Goal: Task Accomplishment & Management: Use online tool/utility

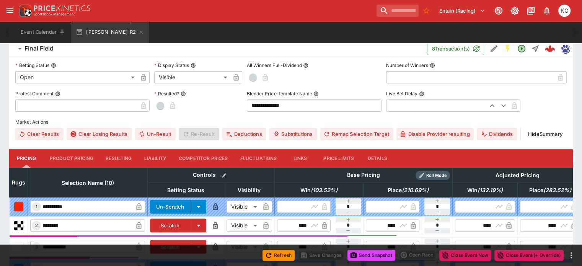
scroll to position [230, 0]
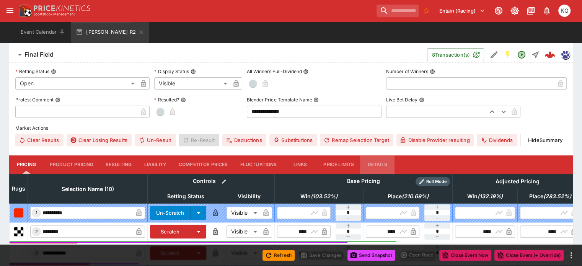
click at [390, 155] on button "Details" at bounding box center [377, 164] width 34 height 18
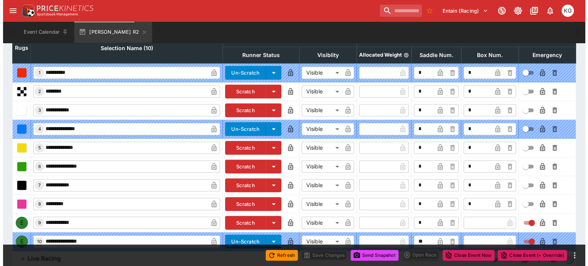
scroll to position [379, 0]
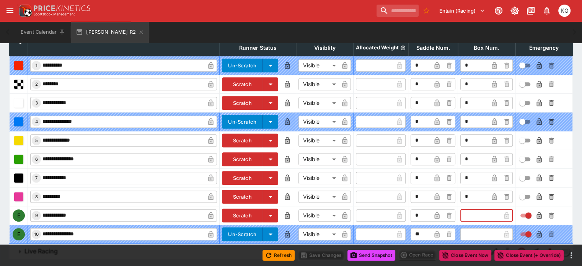
click at [460, 209] on input "text" at bounding box center [480, 215] width 40 height 12
type input "*"
click at [492, 215] on icon "button" at bounding box center [494, 216] width 4 height 3
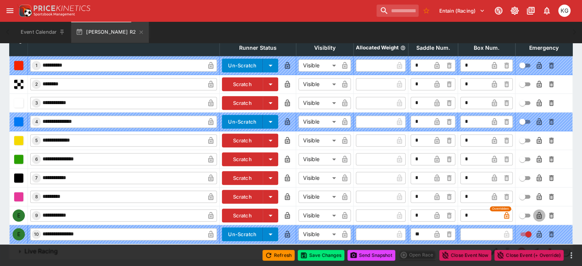
click at [537, 215] on icon "button" at bounding box center [539, 216] width 4 height 3
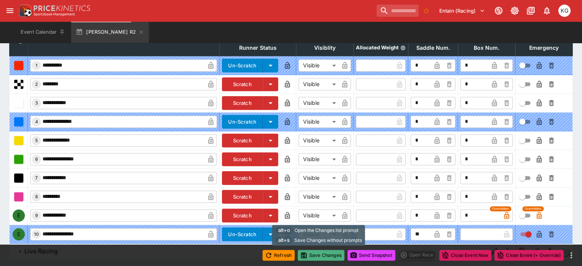
click at [316, 254] on button "Save Changes" at bounding box center [321, 255] width 47 height 11
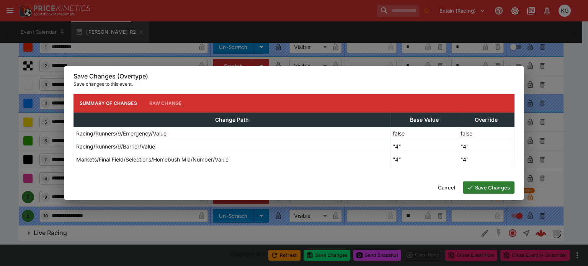
click at [483, 184] on button "Save Changes" at bounding box center [489, 187] width 52 height 12
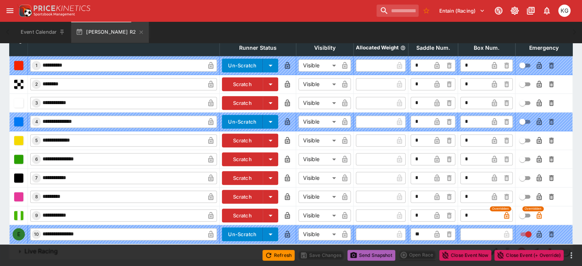
click at [366, 257] on button "Send Snapshot" at bounding box center [371, 255] width 48 height 11
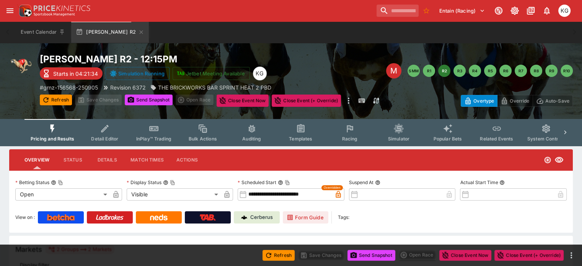
scroll to position [0, 0]
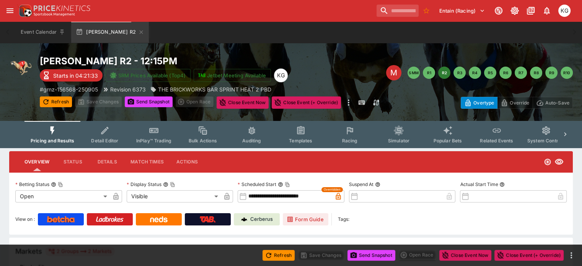
click at [357, 140] on span "Racing" at bounding box center [350, 141] width 16 height 6
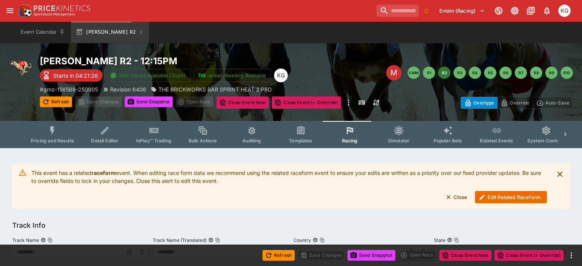
click at [503, 196] on button "Edit Related Raceform." at bounding box center [511, 197] width 72 height 12
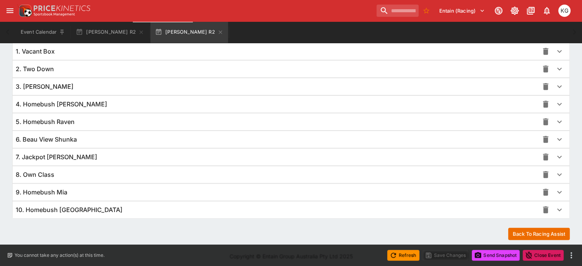
scroll to position [559, 0]
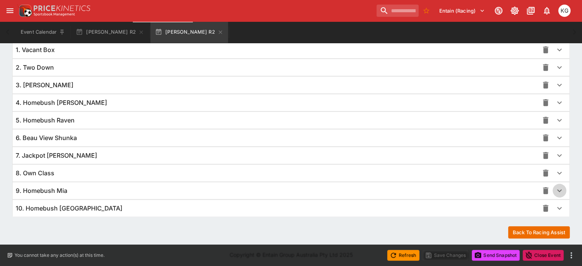
click at [555, 186] on icon "button" at bounding box center [559, 190] width 9 height 9
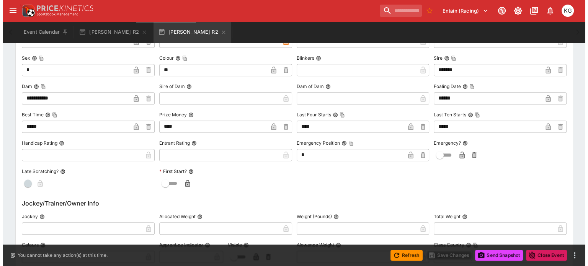
scroll to position [788, 0]
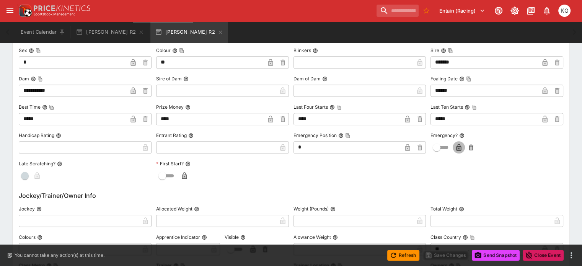
click at [457, 147] on icon "button" at bounding box center [459, 148] width 4 height 3
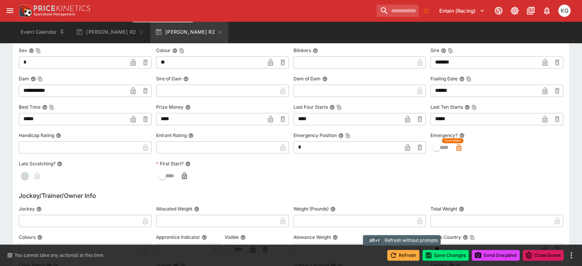
click at [408, 255] on button "Refresh" at bounding box center [403, 255] width 32 height 11
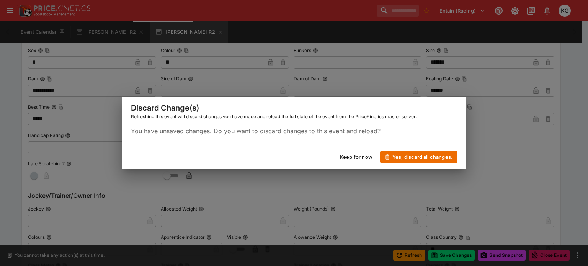
click at [435, 158] on button "Yes, discard all changes." at bounding box center [418, 157] width 77 height 12
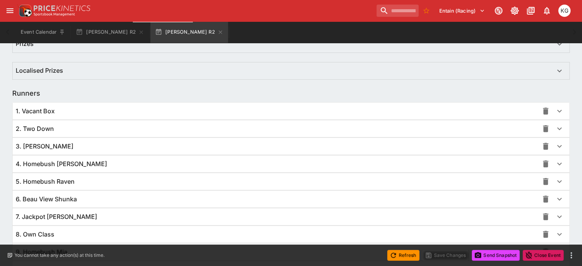
scroll to position [559, 0]
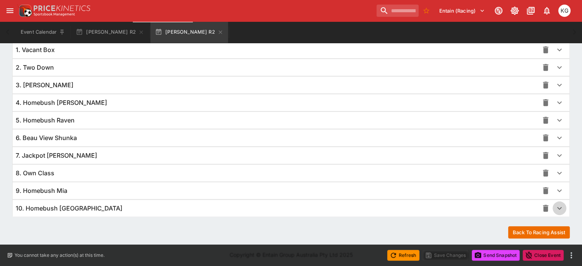
click at [555, 205] on icon "button" at bounding box center [559, 208] width 9 height 9
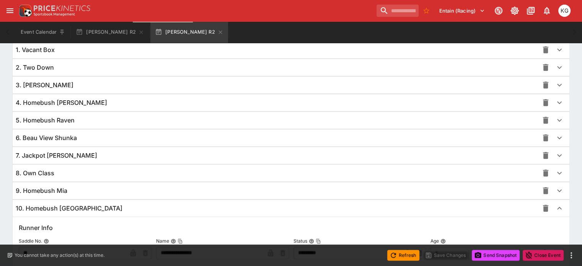
click at [555, 187] on icon "button" at bounding box center [559, 190] width 9 height 9
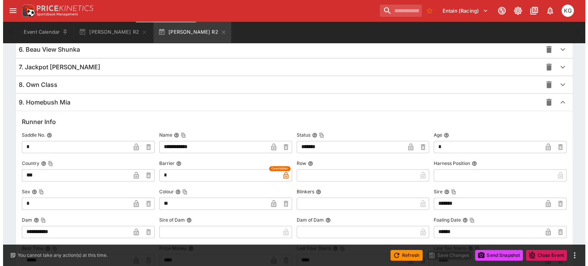
scroll to position [712, 0]
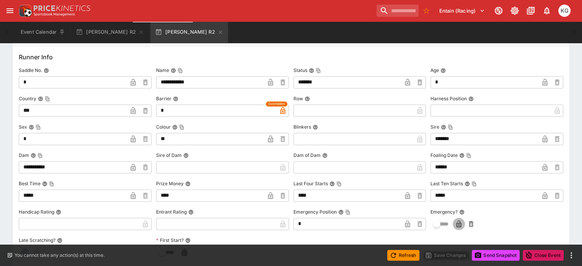
click at [457, 223] on icon "button" at bounding box center [459, 224] width 4 height 3
click at [450, 253] on button "Save Changes" at bounding box center [445, 255] width 47 height 11
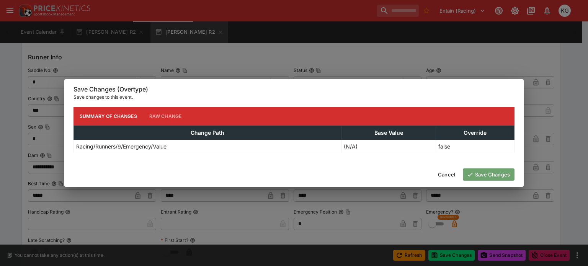
click at [486, 173] on button "Save Changes" at bounding box center [489, 174] width 52 height 12
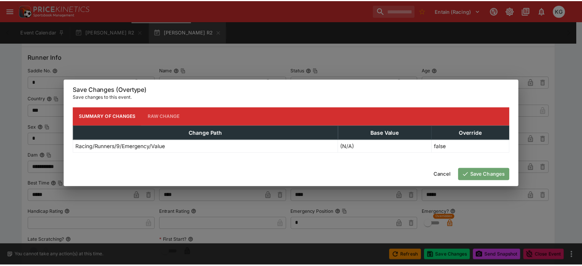
scroll to position [0, 0]
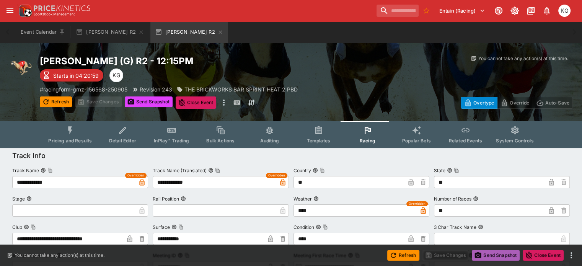
click at [493, 252] on button "Send Snapshot" at bounding box center [496, 255] width 48 height 11
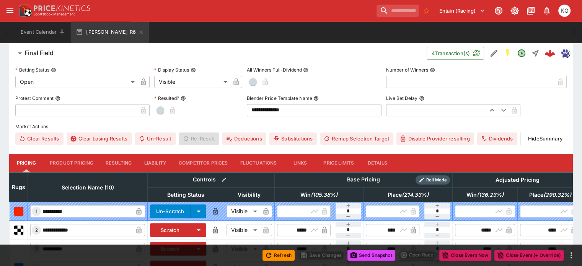
scroll to position [230, 0]
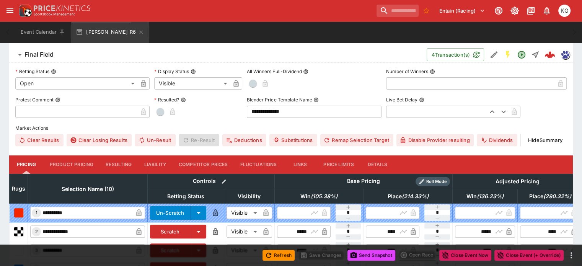
click at [389, 155] on button "Details" at bounding box center [377, 164] width 34 height 18
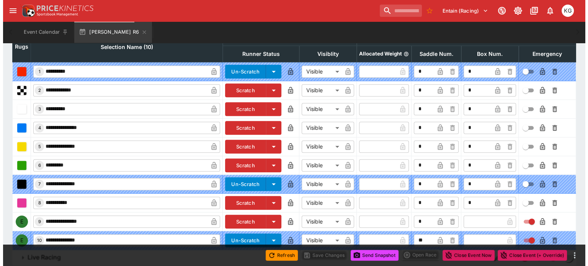
scroll to position [379, 0]
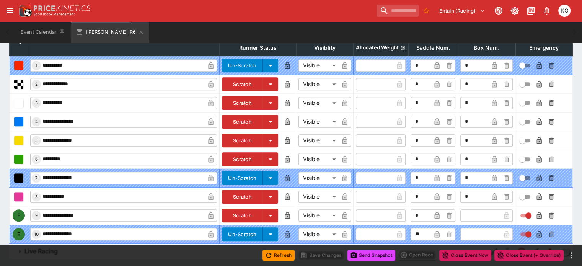
click at [463, 209] on input "text" at bounding box center [480, 215] width 40 height 12
type input "*"
click at [490, 212] on icon "button" at bounding box center [494, 216] width 8 height 8
click at [537, 215] on icon "button" at bounding box center [539, 216] width 4 height 3
click at [327, 257] on button "Save Changes" at bounding box center [321, 255] width 47 height 11
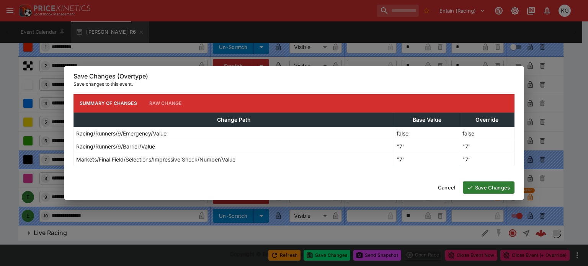
click at [495, 188] on button "Save Changes" at bounding box center [489, 187] width 52 height 12
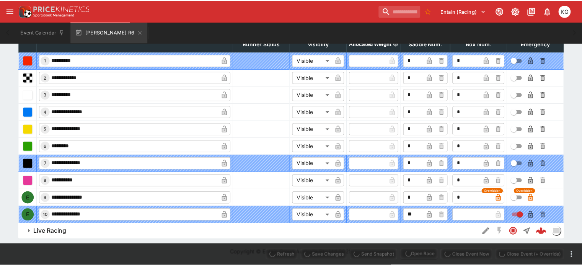
scroll to position [363, 0]
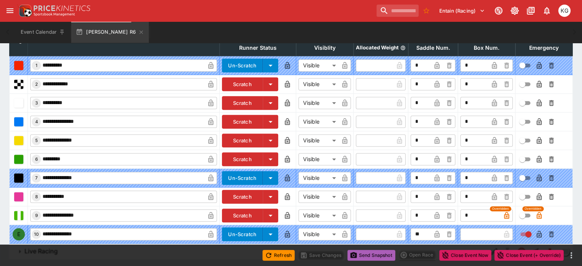
click at [373, 254] on button "Send Snapshot" at bounding box center [371, 255] width 48 height 11
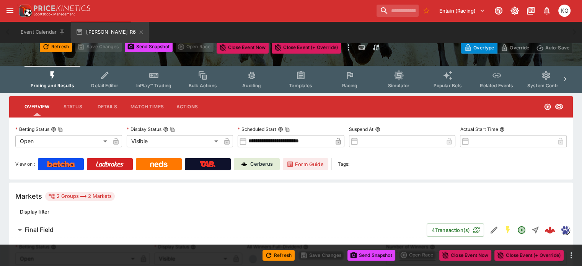
scroll to position [0, 0]
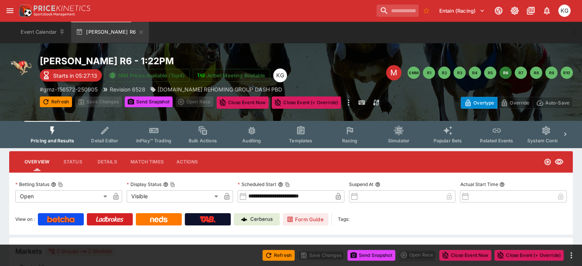
click at [361, 137] on button "Racing" at bounding box center [349, 134] width 49 height 27
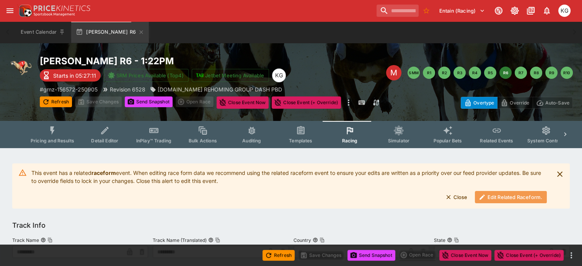
click at [497, 194] on button "Edit Related Raceform." at bounding box center [511, 197] width 72 height 12
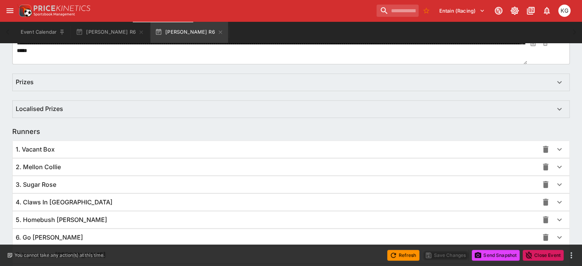
scroll to position [497, 0]
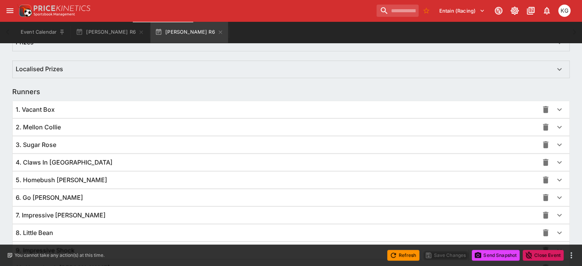
click at [555, 214] on icon "button" at bounding box center [559, 214] width 9 height 9
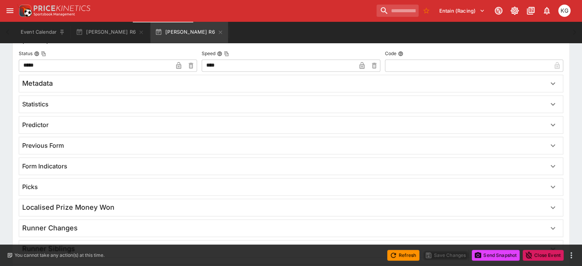
scroll to position [1286, 0]
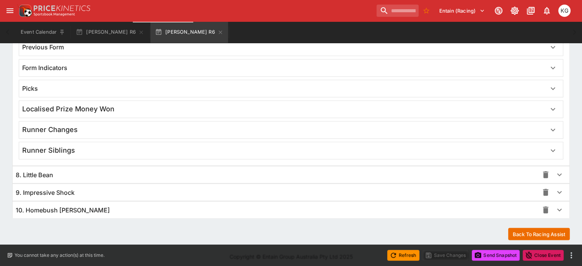
click at [557, 191] on icon "button" at bounding box center [559, 192] width 5 height 3
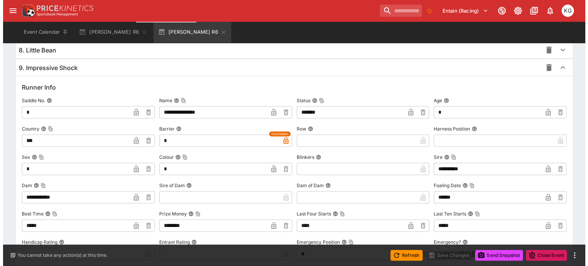
scroll to position [1439, 0]
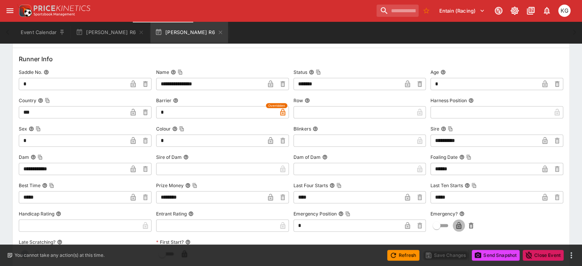
click at [457, 225] on icon "button" at bounding box center [459, 226] width 4 height 3
click at [448, 256] on button "Save Changes" at bounding box center [445, 255] width 47 height 11
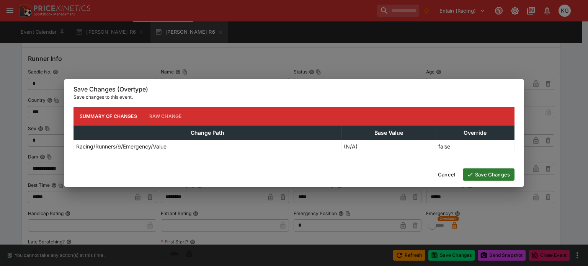
click at [492, 173] on button "Save Changes" at bounding box center [489, 174] width 52 height 12
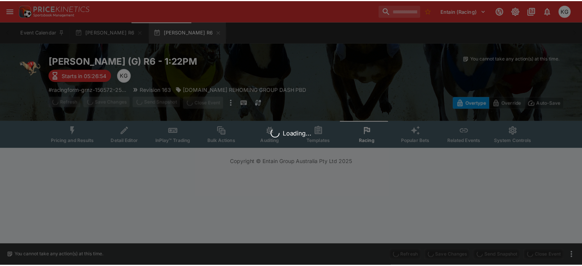
scroll to position [0, 0]
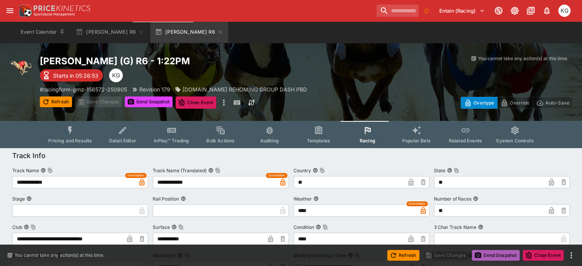
click at [491, 254] on button "Send Snapshot" at bounding box center [496, 255] width 48 height 11
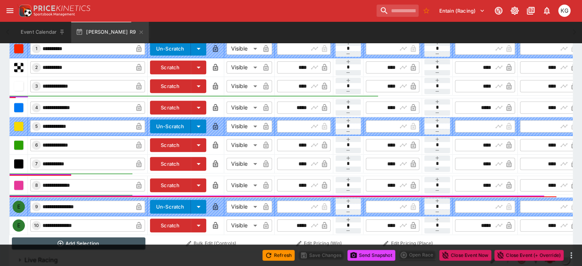
scroll to position [407, 0]
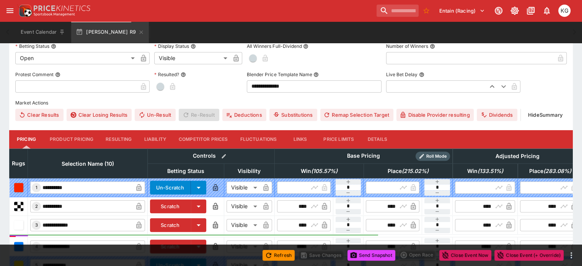
click at [388, 130] on button "Details" at bounding box center [377, 139] width 34 height 18
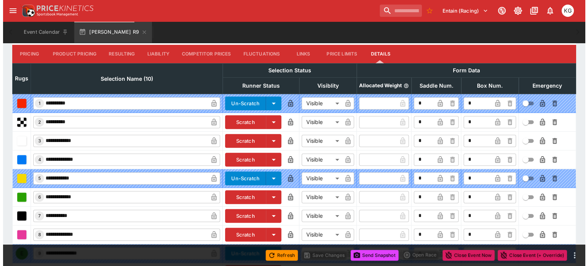
scroll to position [379, 0]
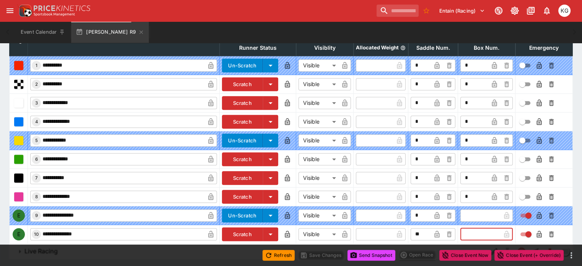
click at [460, 228] on input "text" at bounding box center [480, 234] width 40 height 12
type input "*"
click at [492, 233] on icon "button" at bounding box center [494, 234] width 4 height 3
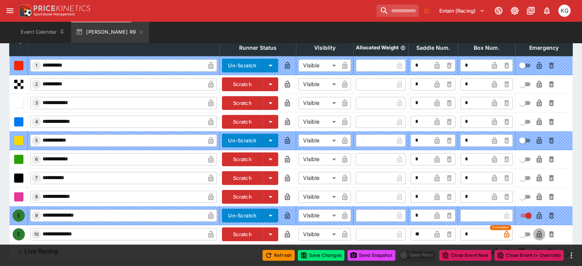
click at [537, 233] on icon "button" at bounding box center [539, 234] width 4 height 3
click at [324, 255] on button "Save Changes" at bounding box center [321, 255] width 47 height 11
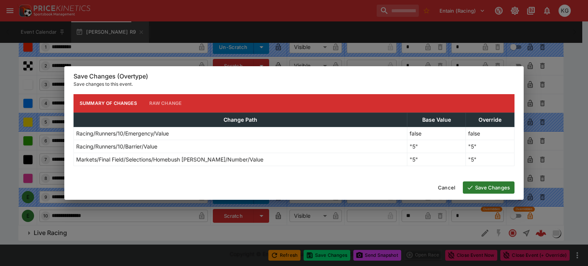
click at [484, 185] on button "Save Changes" at bounding box center [489, 187] width 52 height 12
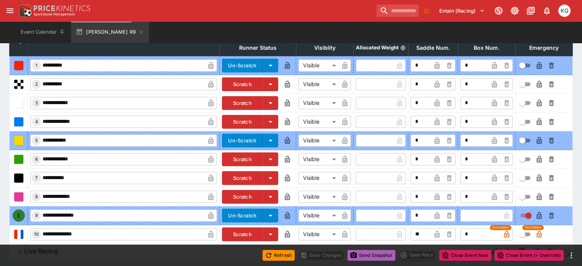
click at [372, 256] on button "Send Snapshot" at bounding box center [371, 255] width 48 height 11
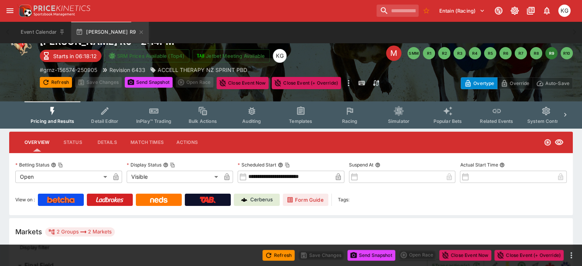
scroll to position [0, 0]
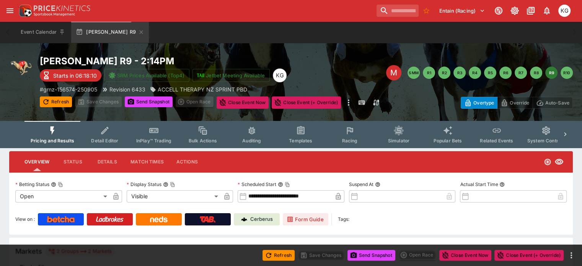
click at [357, 138] on span "Racing" at bounding box center [350, 141] width 16 height 6
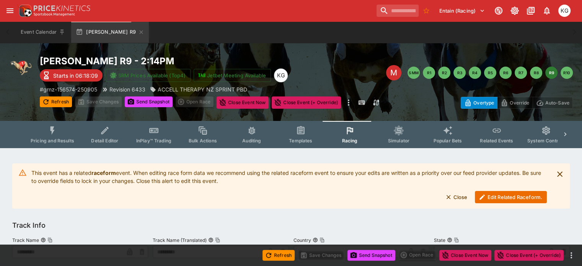
click at [497, 200] on button "Edit Related Raceform." at bounding box center [511, 197] width 72 height 12
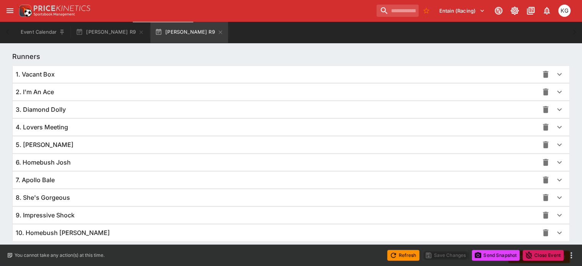
scroll to position [557, 0]
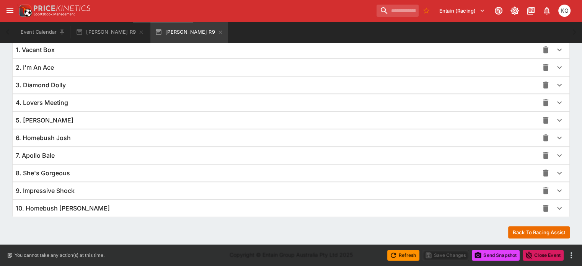
click at [555, 205] on icon "button" at bounding box center [559, 208] width 9 height 9
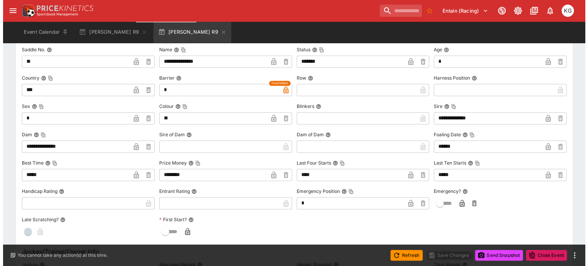
scroll to position [750, 0]
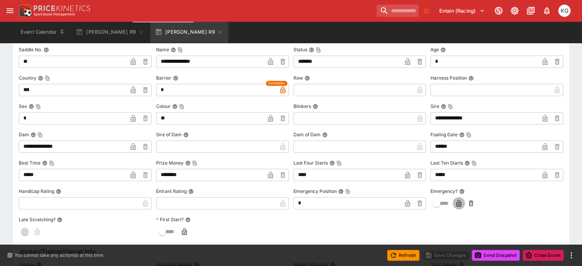
click at [457, 202] on icon "button" at bounding box center [459, 203] width 4 height 3
click at [451, 255] on button "Save Changes" at bounding box center [445, 255] width 47 height 11
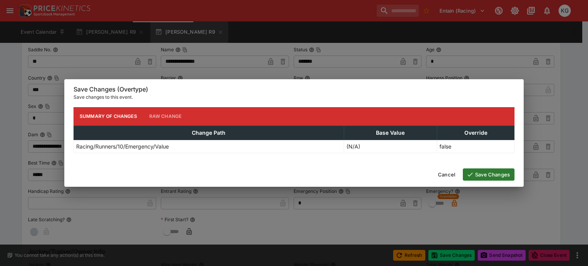
click at [503, 175] on button "Save Changes" at bounding box center [489, 174] width 52 height 12
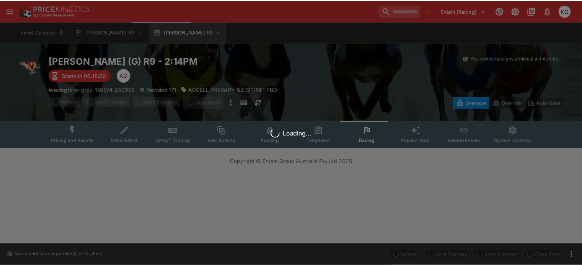
scroll to position [0, 0]
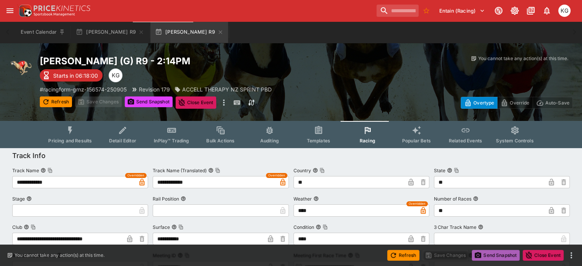
click at [495, 251] on button "Send Snapshot" at bounding box center [496, 255] width 48 height 11
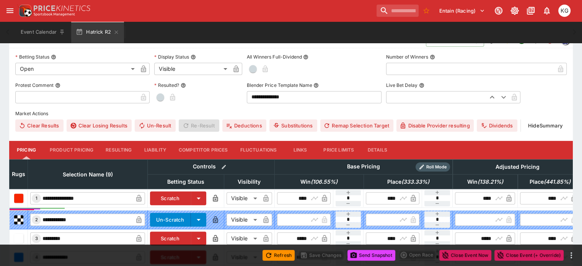
scroll to position [230, 0]
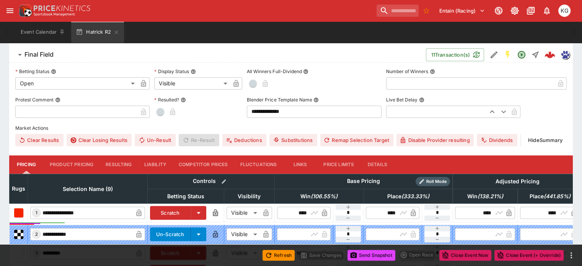
click at [385, 155] on button "Details" at bounding box center [377, 164] width 34 height 18
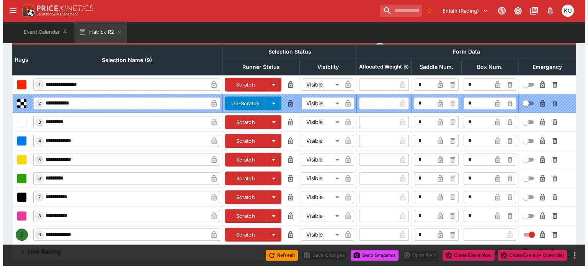
scroll to position [360, 0]
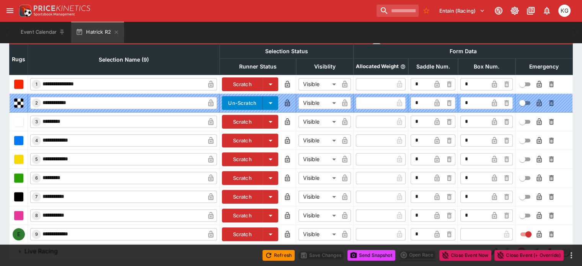
click at [460, 228] on input "text" at bounding box center [480, 234] width 40 height 12
type input "*"
click at [492, 231] on icon "button" at bounding box center [494, 234] width 5 height 7
click at [536, 231] on icon "button" at bounding box center [538, 234] width 5 height 7
click at [314, 253] on button "Save Changes" at bounding box center [321, 255] width 47 height 11
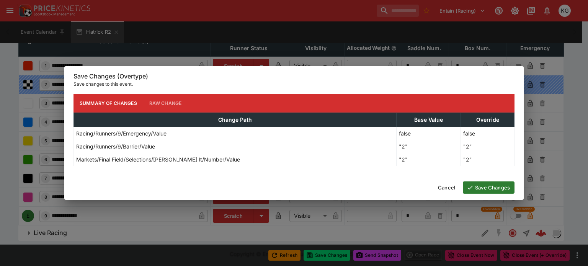
click at [483, 184] on button "Save Changes" at bounding box center [489, 187] width 52 height 12
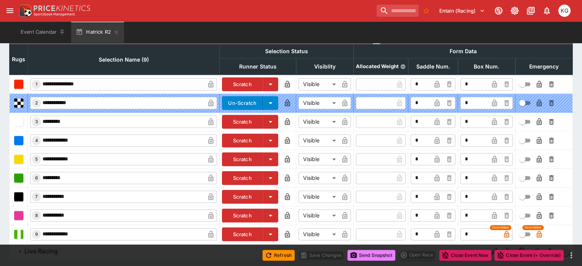
click at [381, 257] on button "Send Snapshot" at bounding box center [371, 255] width 48 height 11
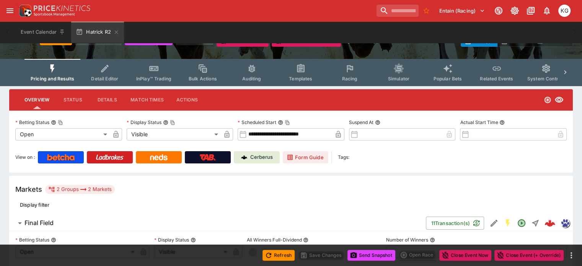
scroll to position [2, 0]
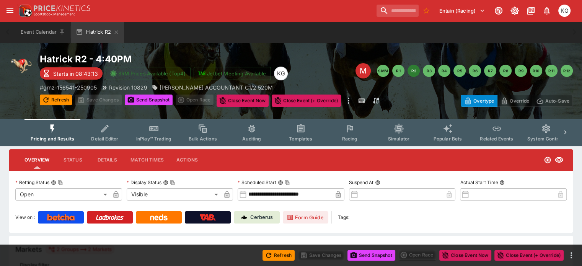
click at [357, 138] on span "Racing" at bounding box center [350, 139] width 16 height 6
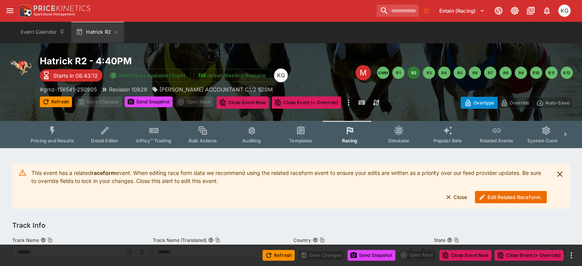
click at [503, 195] on button "Edit Related Raceform." at bounding box center [511, 197] width 72 height 12
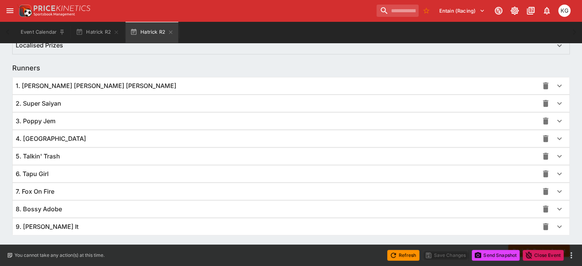
scroll to position [541, 0]
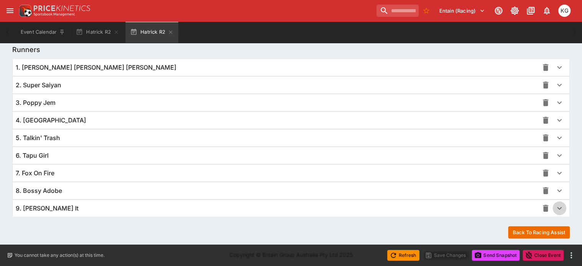
click at [555, 204] on icon "button" at bounding box center [559, 208] width 9 height 9
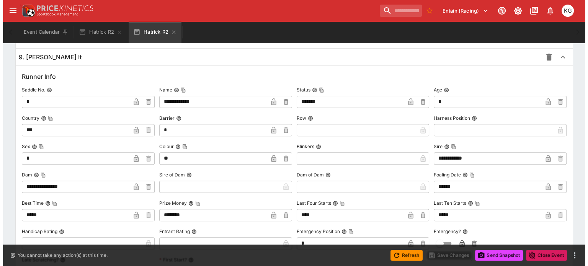
scroll to position [732, 0]
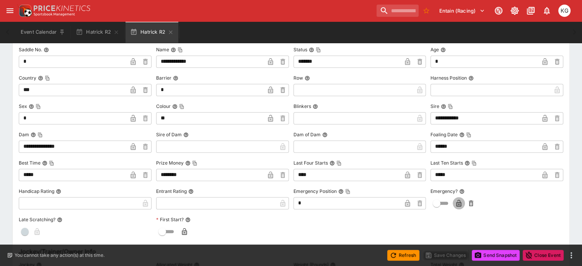
click at [456, 200] on icon "button" at bounding box center [458, 203] width 5 height 7
click at [452, 256] on button "Save Changes" at bounding box center [445, 255] width 47 height 11
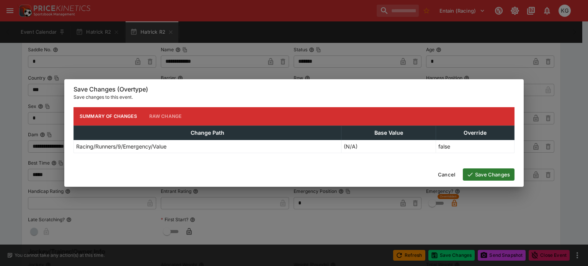
click at [491, 170] on button "Save Changes" at bounding box center [489, 174] width 52 height 12
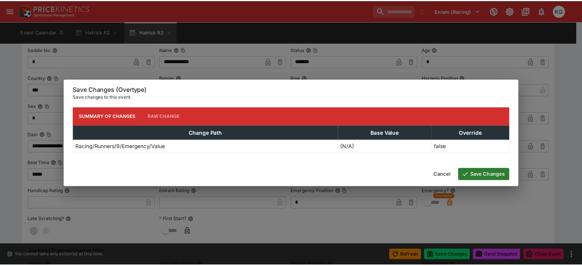
scroll to position [0, 0]
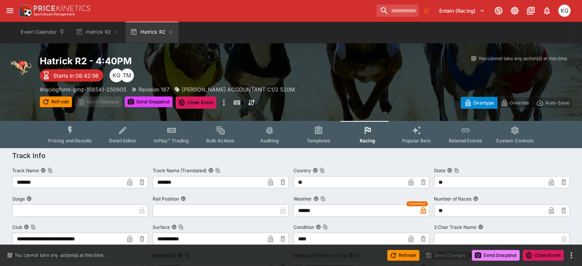
click at [500, 254] on button "Send Snapshot" at bounding box center [496, 255] width 48 height 11
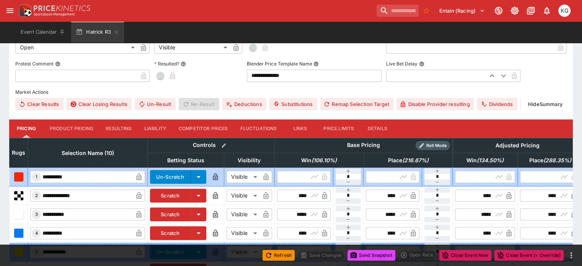
scroll to position [268, 0]
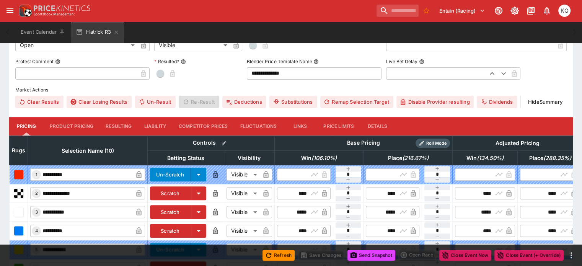
click at [386, 117] on button "Details" at bounding box center [377, 126] width 34 height 18
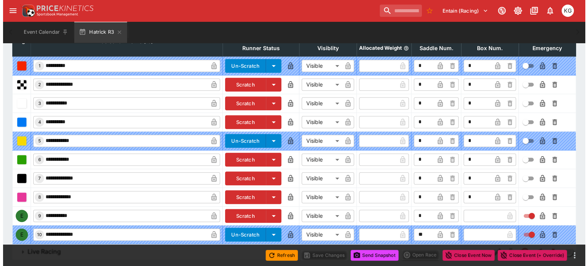
scroll to position [379, 0]
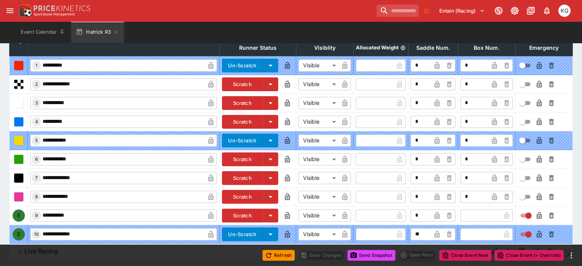
click at [460, 209] on input "text" at bounding box center [480, 215] width 40 height 12
type input "*"
click at [492, 212] on icon "button" at bounding box center [494, 215] width 5 height 7
click at [537, 215] on icon "button" at bounding box center [539, 216] width 4 height 3
click at [324, 254] on button "Save Changes" at bounding box center [321, 255] width 47 height 11
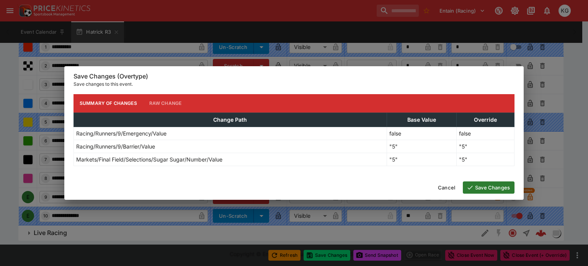
click at [485, 187] on button "Save Changes" at bounding box center [489, 187] width 52 height 12
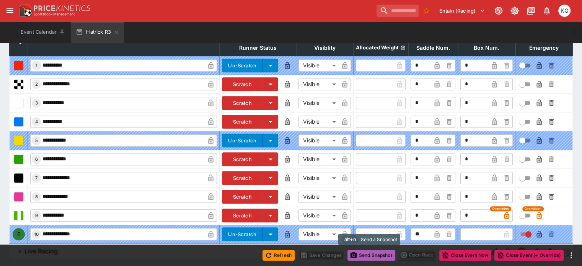
click at [379, 256] on button "Send Snapshot" at bounding box center [371, 255] width 48 height 11
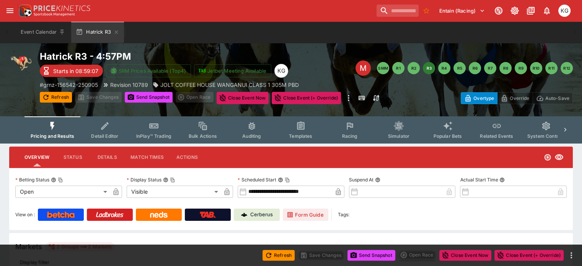
scroll to position [0, 0]
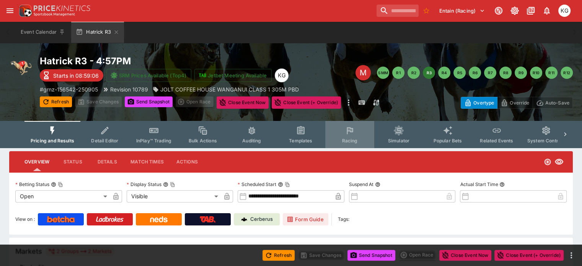
click at [357, 138] on span "Racing" at bounding box center [350, 141] width 16 height 6
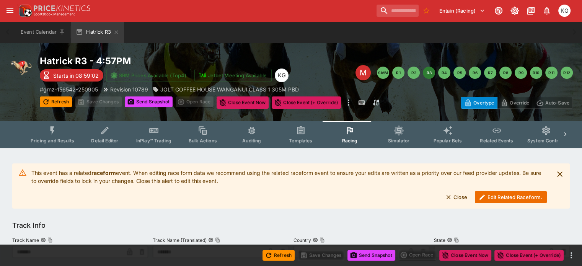
click at [510, 197] on button "Edit Related Raceform." at bounding box center [511, 197] width 72 height 12
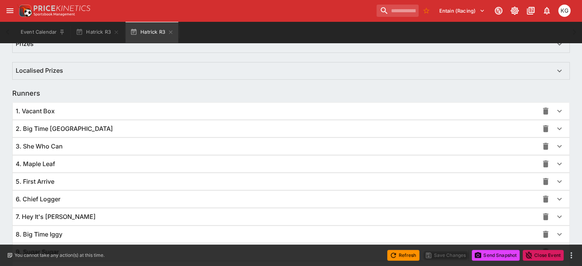
scroll to position [559, 0]
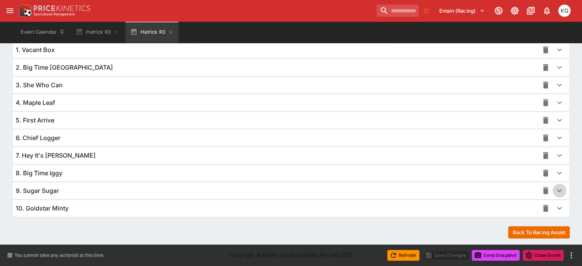
click at [555, 187] on icon "button" at bounding box center [559, 190] width 9 height 9
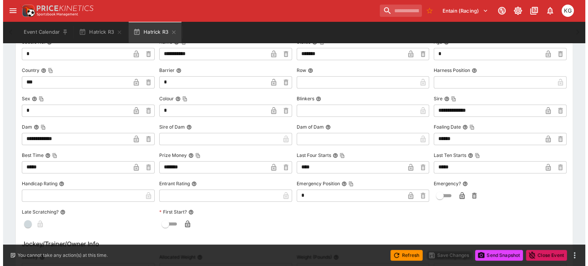
scroll to position [750, 0]
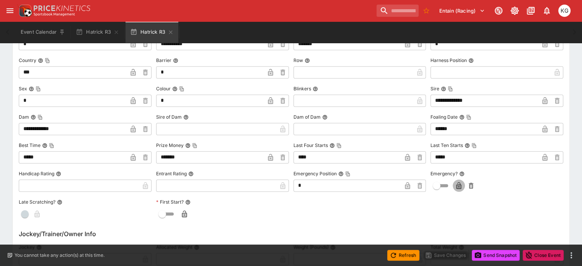
click at [456, 183] on icon "button" at bounding box center [458, 185] width 5 height 7
click at [450, 254] on button "Save Changes" at bounding box center [445, 255] width 47 height 11
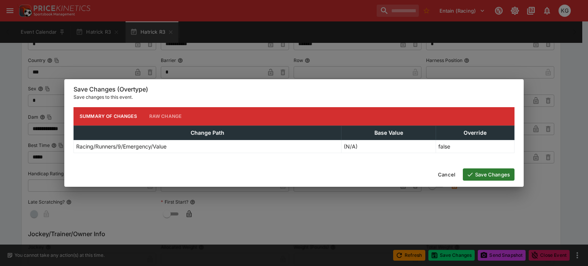
click at [497, 173] on button "Save Changes" at bounding box center [489, 174] width 52 height 12
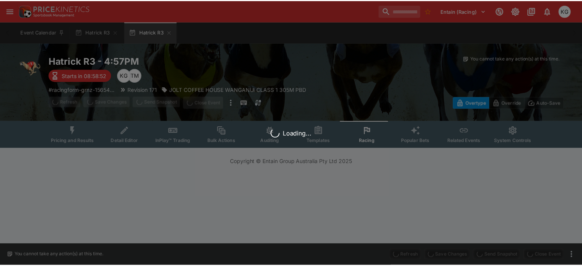
scroll to position [0, 0]
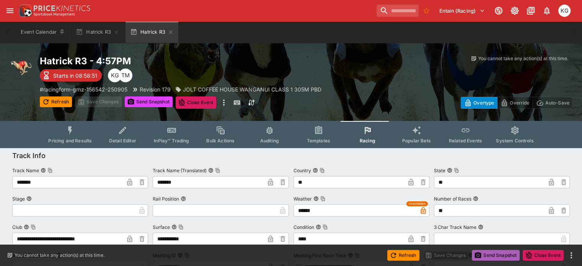
click at [494, 255] on button "Send Snapshot" at bounding box center [496, 255] width 48 height 11
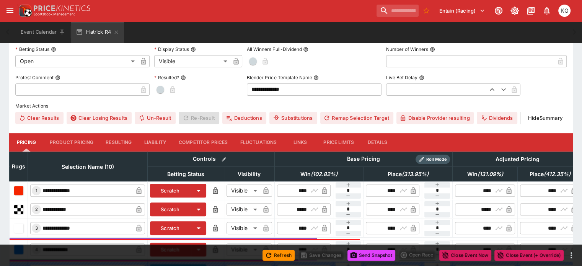
scroll to position [253, 0]
click at [386, 133] on button "Details" at bounding box center [377, 142] width 34 height 18
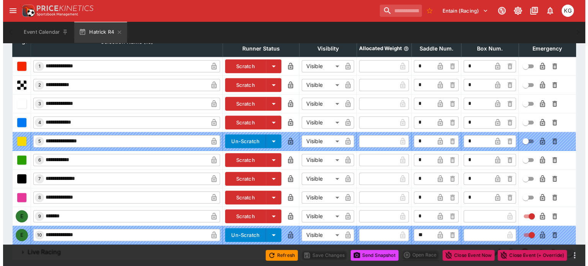
scroll to position [379, 0]
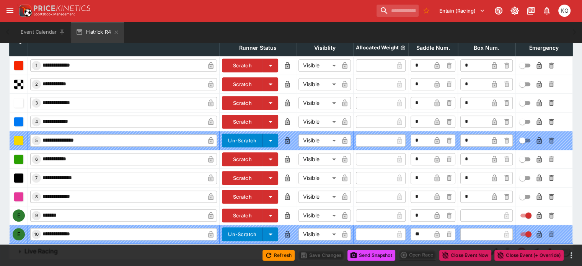
click at [475, 209] on input "text" at bounding box center [480, 215] width 40 height 12
type input "*"
click at [492, 215] on icon "button" at bounding box center [494, 216] width 4 height 3
click at [536, 212] on icon "button" at bounding box center [538, 215] width 5 height 7
click at [321, 256] on button "Save Changes" at bounding box center [321, 255] width 47 height 11
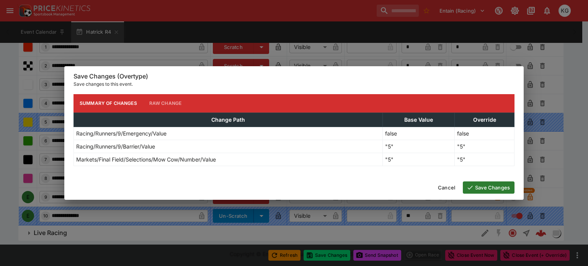
click at [494, 186] on button "Save Changes" at bounding box center [489, 187] width 52 height 12
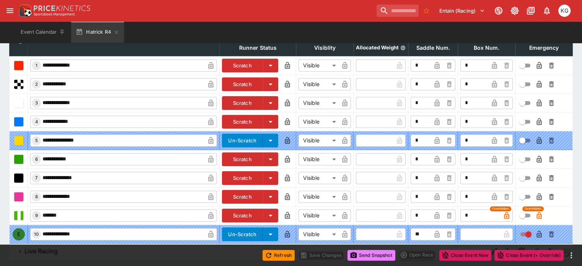
click at [371, 255] on button "Send Snapshot" at bounding box center [371, 255] width 48 height 11
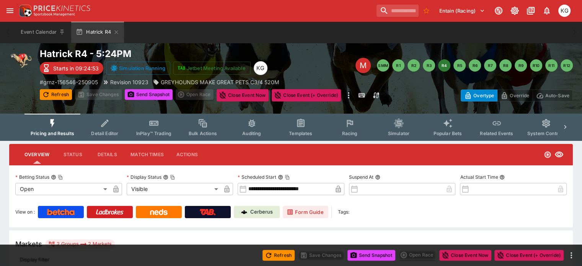
scroll to position [0, 0]
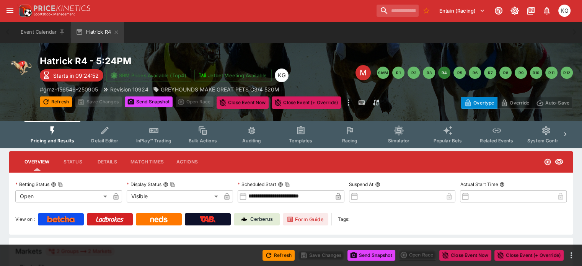
click at [356, 142] on span "Racing" at bounding box center [350, 141] width 16 height 6
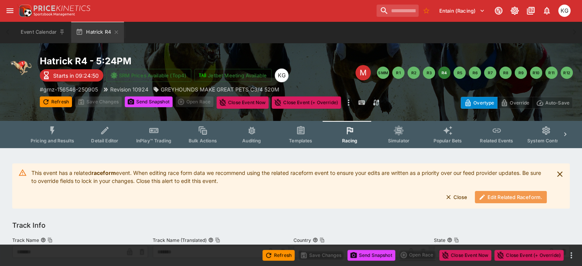
click at [502, 198] on button "Edit Related Raceform." at bounding box center [511, 197] width 72 height 12
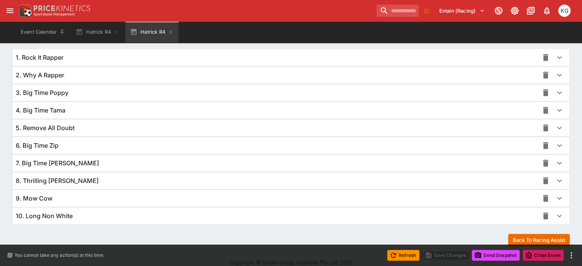
scroll to position [559, 0]
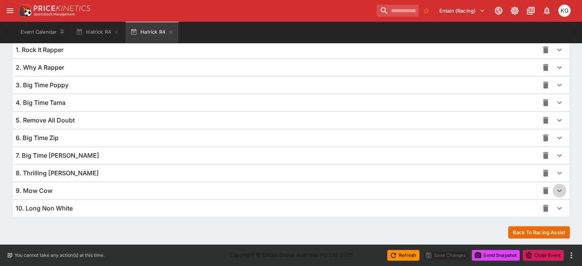
click at [557, 190] on icon "button" at bounding box center [559, 190] width 5 height 3
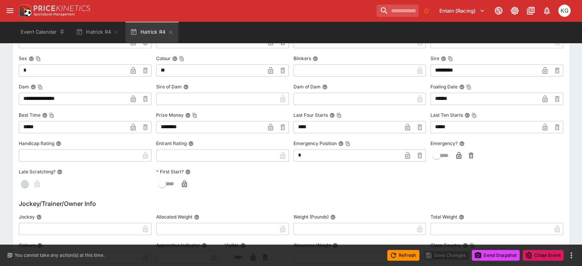
scroll to position [788, 0]
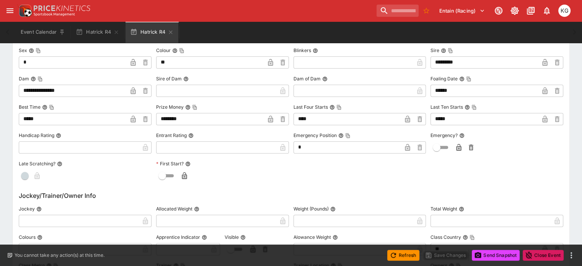
click at [456, 145] on icon "button" at bounding box center [458, 147] width 5 height 7
click at [451, 255] on button "Save Changes" at bounding box center [445, 255] width 47 height 11
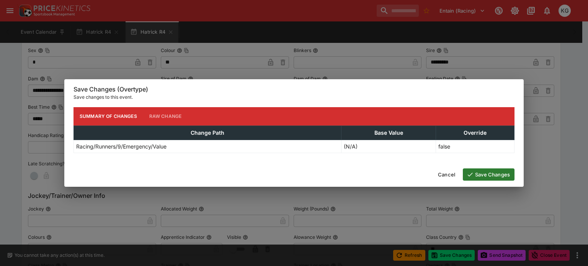
click at [504, 171] on button "Save Changes" at bounding box center [489, 174] width 52 height 12
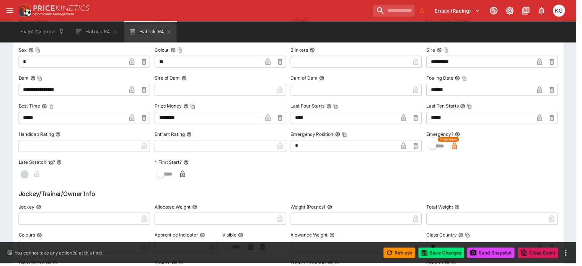
scroll to position [0, 0]
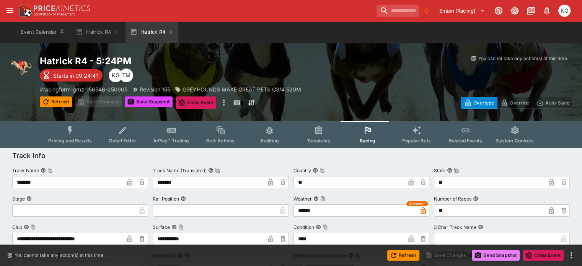
click at [495, 256] on button "Send Snapshot" at bounding box center [496, 255] width 48 height 11
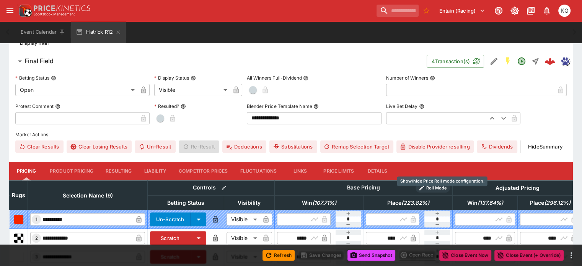
scroll to position [230, 0]
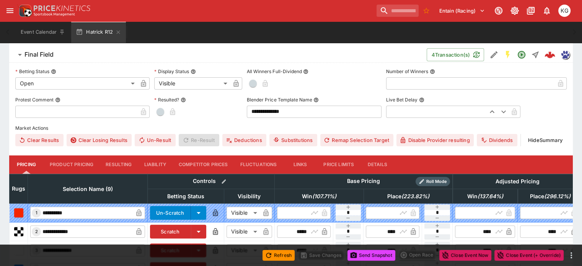
click at [382, 155] on button "Details" at bounding box center [377, 164] width 34 height 18
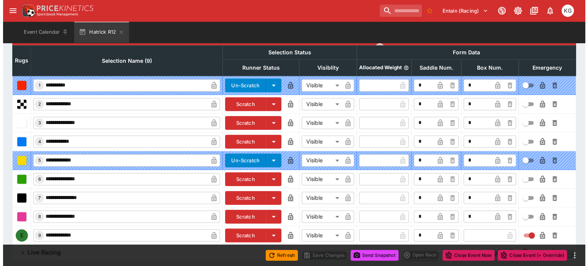
scroll to position [360, 0]
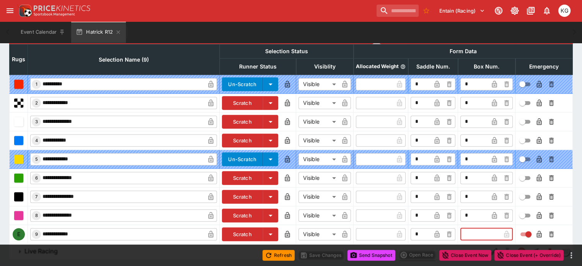
click at [460, 228] on input "text" at bounding box center [480, 234] width 40 height 12
type input "*"
click at [492, 233] on icon "button" at bounding box center [494, 234] width 4 height 3
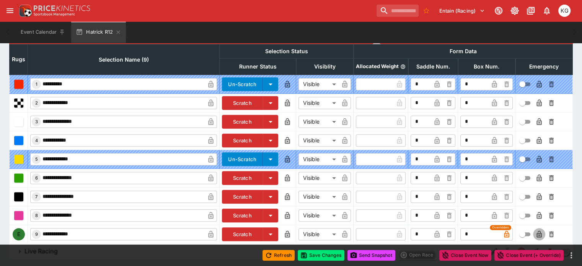
click at [535, 230] on icon "button" at bounding box center [539, 234] width 8 height 8
click at [314, 256] on button "Save Changes" at bounding box center [321, 255] width 47 height 11
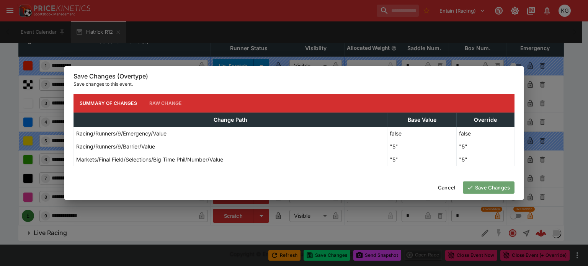
click at [493, 183] on button "Save Changes" at bounding box center [489, 187] width 52 height 12
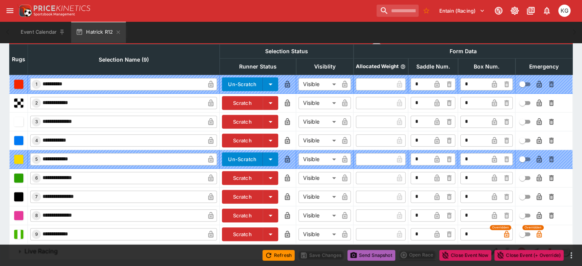
click at [381, 256] on button "Send Snapshot" at bounding box center [371, 255] width 48 height 11
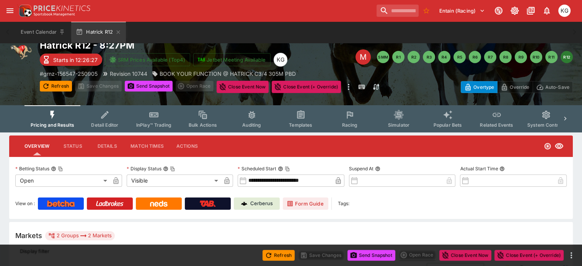
scroll to position [0, 0]
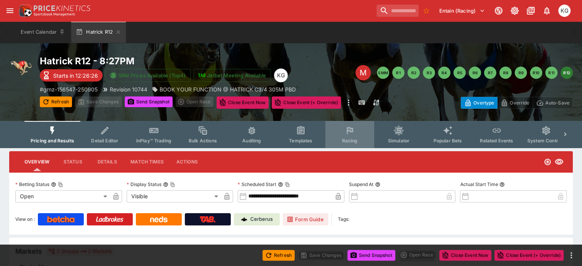
click at [353, 138] on span "Racing" at bounding box center [350, 141] width 16 height 6
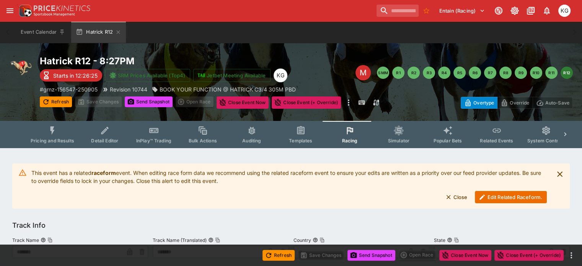
click at [487, 199] on button "Edit Related Raceform." at bounding box center [511, 197] width 72 height 12
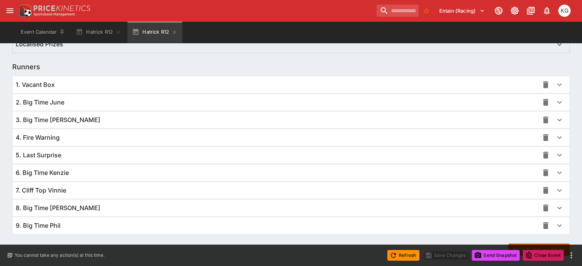
scroll to position [541, 0]
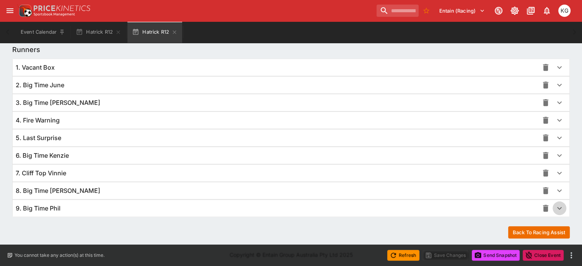
click at [557, 207] on icon "button" at bounding box center [559, 208] width 5 height 3
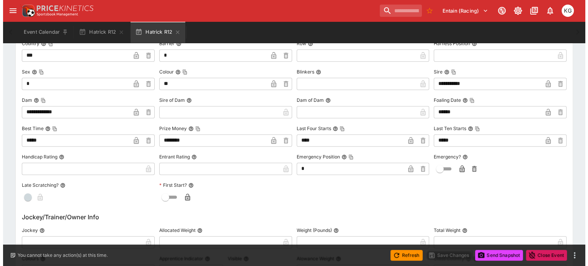
scroll to position [771, 0]
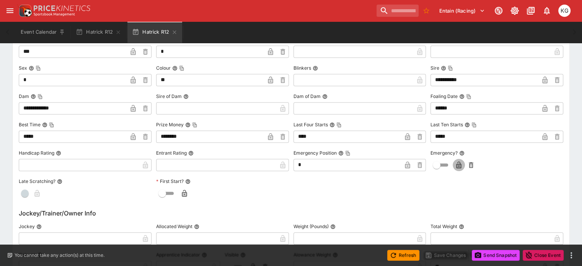
click at [455, 161] on icon "button" at bounding box center [459, 165] width 8 height 8
click at [453, 254] on button "Save Changes" at bounding box center [445, 255] width 47 height 11
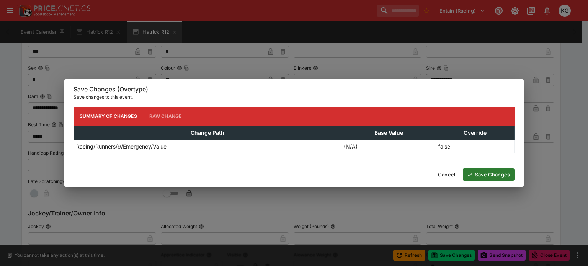
click at [499, 172] on button "Save Changes" at bounding box center [489, 174] width 52 height 12
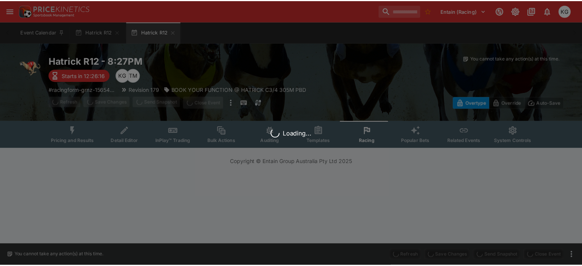
scroll to position [0, 0]
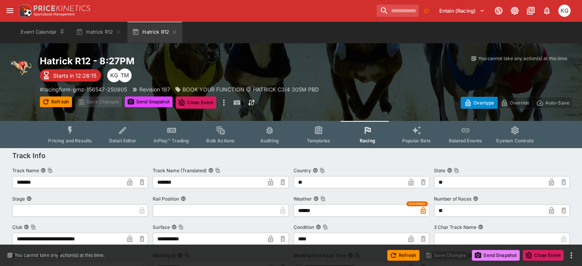
click at [493, 253] on button "Send Snapshot" at bounding box center [496, 255] width 48 height 11
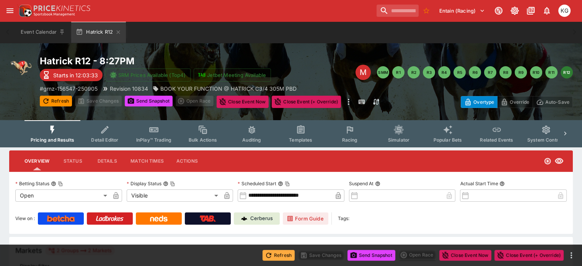
click at [280, 253] on button "Refresh" at bounding box center [278, 255] width 32 height 11
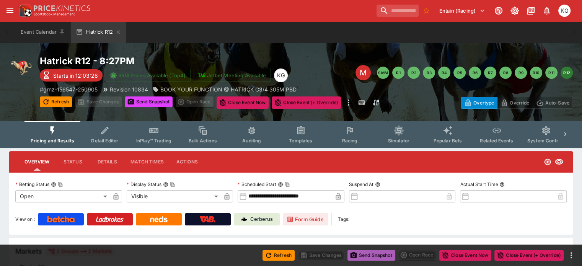
click at [372, 255] on button "Send Snapshot" at bounding box center [371, 255] width 48 height 11
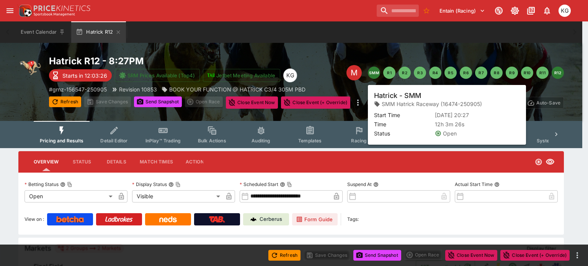
click at [376, 70] on button "SMM" at bounding box center [374, 73] width 12 height 12
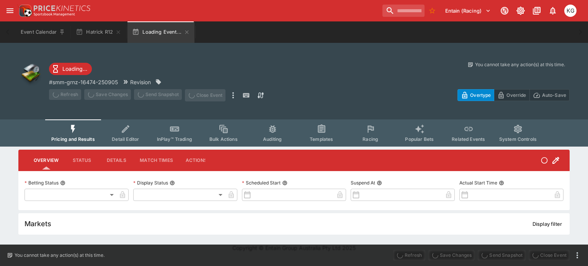
type input "**********"
type input "*******"
type input "**********"
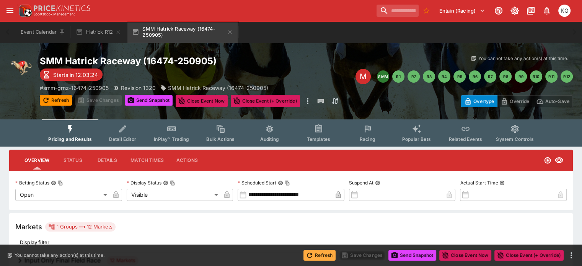
click at [316, 252] on button "Refresh" at bounding box center [319, 255] width 32 height 11
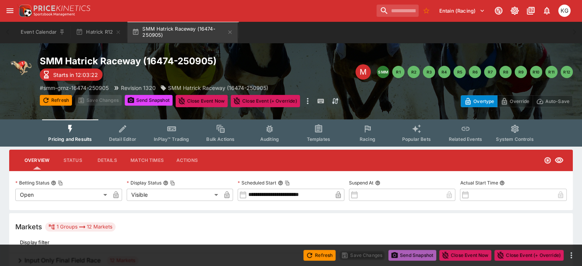
click at [409, 252] on button "Send Snapshot" at bounding box center [412, 255] width 48 height 11
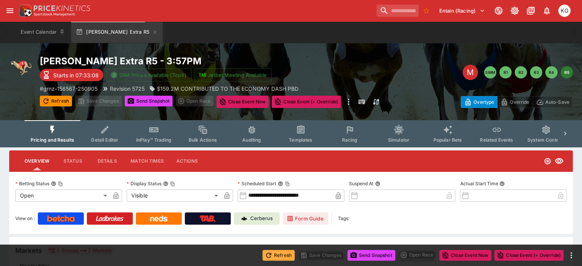
click at [281, 254] on button "Refresh" at bounding box center [278, 255] width 32 height 11
click at [377, 253] on button "Send Snapshot" at bounding box center [371, 255] width 48 height 11
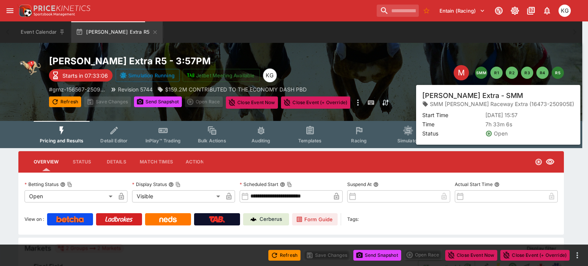
click at [479, 72] on button "SMM" at bounding box center [481, 73] width 12 height 12
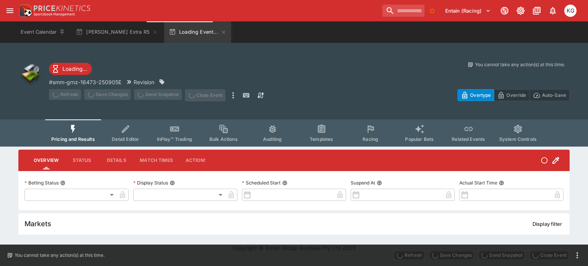
type input "**********"
type input "*******"
type input "**********"
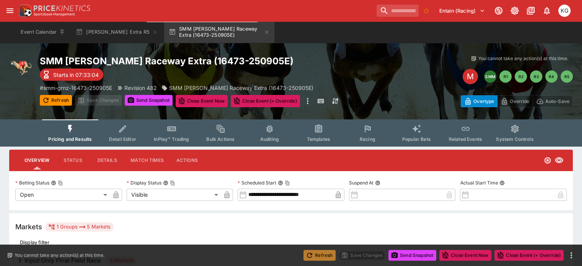
click at [318, 251] on button "Refresh" at bounding box center [319, 255] width 32 height 11
click at [408, 252] on button "Send Snapshot" at bounding box center [412, 255] width 48 height 11
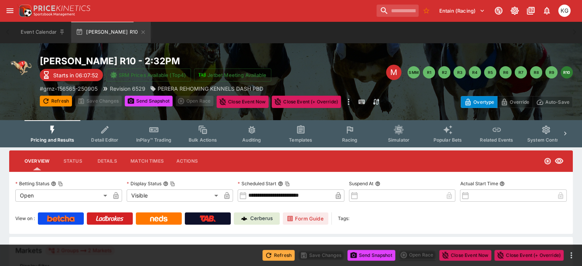
click at [282, 253] on button "Refresh" at bounding box center [278, 255] width 32 height 11
click at [363, 254] on button "Send Snapshot" at bounding box center [371, 255] width 48 height 11
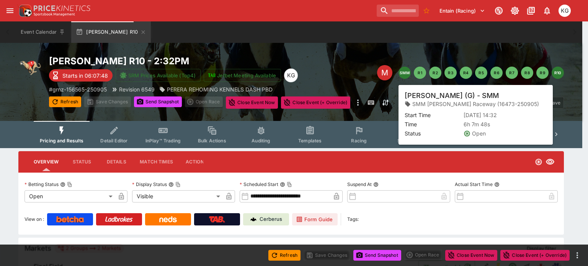
click at [404, 70] on button "SMM" at bounding box center [404, 73] width 12 height 12
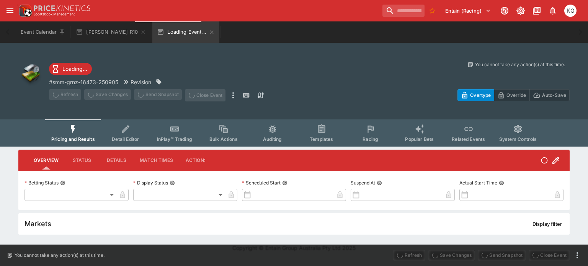
type input "**********"
type input "*******"
type input "**********"
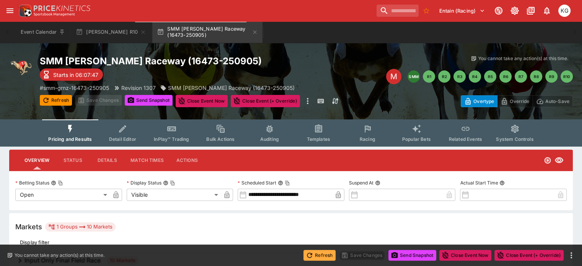
click at [318, 254] on button "Refresh" at bounding box center [319, 255] width 32 height 11
click at [407, 256] on button "Send Snapshot" at bounding box center [412, 255] width 48 height 11
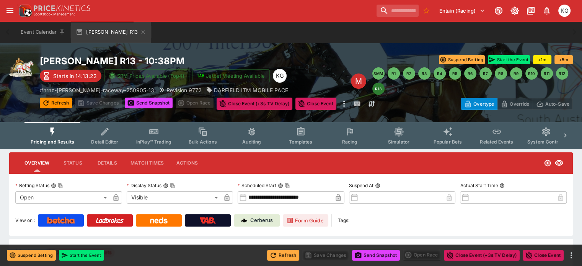
click at [285, 257] on button "Refresh" at bounding box center [283, 255] width 32 height 11
click at [383, 253] on button "Send Snapshot" at bounding box center [376, 255] width 48 height 11
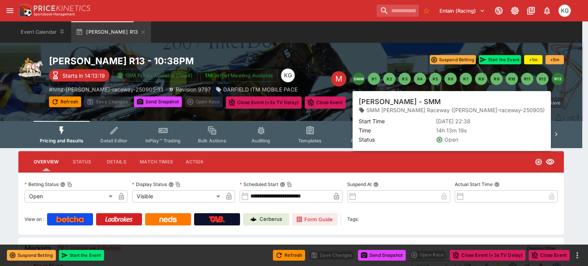
click at [357, 77] on button "SMM" at bounding box center [358, 79] width 12 height 12
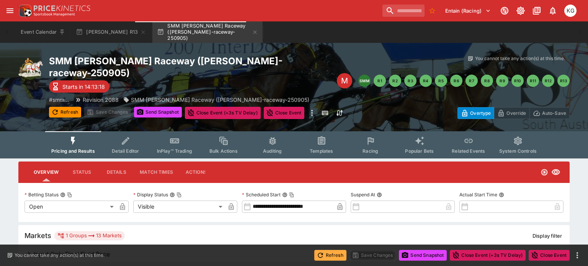
type input "**********"
type input "*******"
type input "**********"
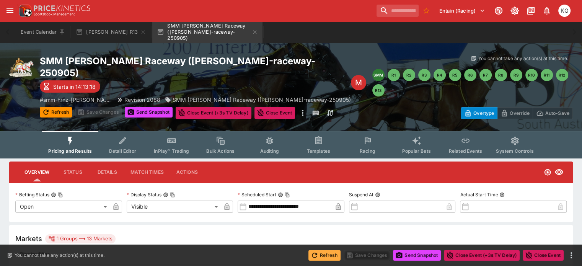
click at [314, 253] on icon "button" at bounding box center [315, 255] width 8 height 8
click at [425, 253] on button "Send Snapshot" at bounding box center [417, 255] width 48 height 11
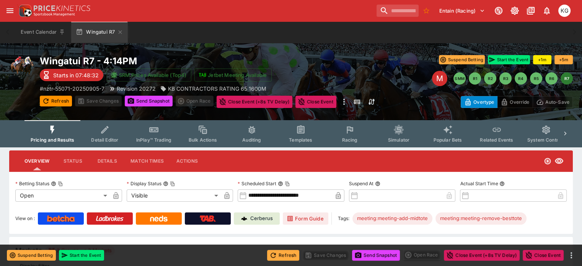
click at [280, 251] on button "Refresh" at bounding box center [283, 255] width 32 height 11
click at [382, 255] on button "Send Snapshot" at bounding box center [376, 255] width 48 height 11
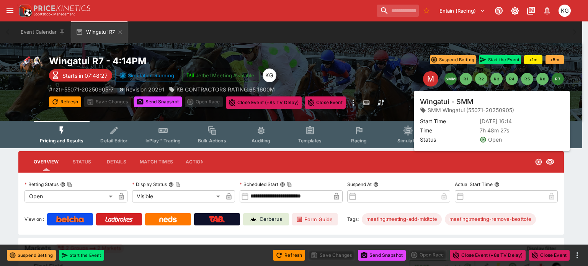
click at [450, 78] on button "SMM" at bounding box center [450, 79] width 12 height 12
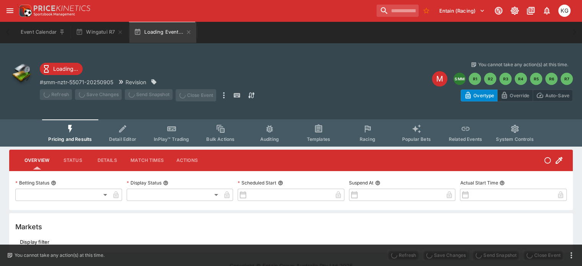
type input "**********"
type input "*******"
type input "**********"
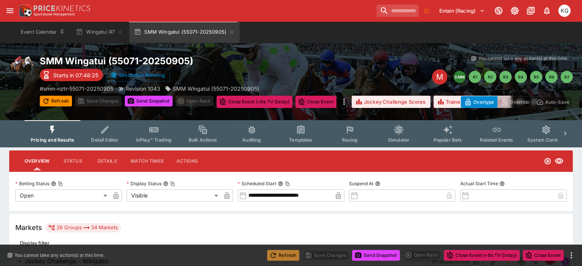
click at [283, 251] on button "Refresh" at bounding box center [283, 255] width 32 height 11
type input "****"
type input "*****"
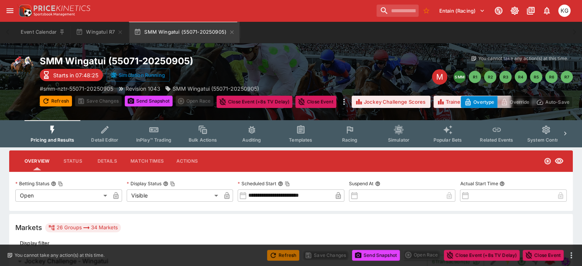
type input "*****"
type input "****"
type input "*****"
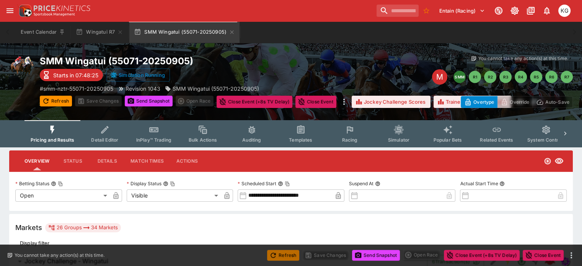
type input "****"
type input "*****"
type input "****"
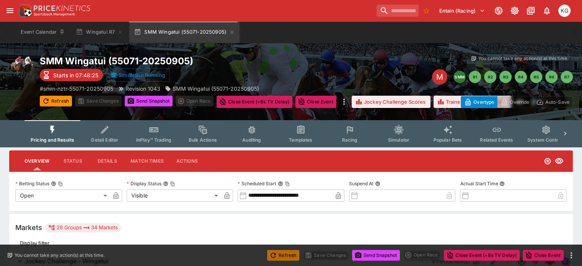
type input "*****"
type input "****"
type input "*****"
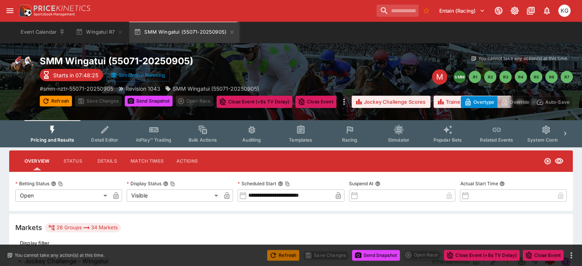
type input "****"
type input "******"
type input "*****"
type input "******"
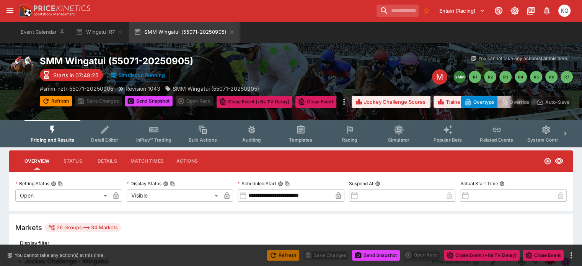
type input "*****"
type input "******"
type input "*****"
type input "*******"
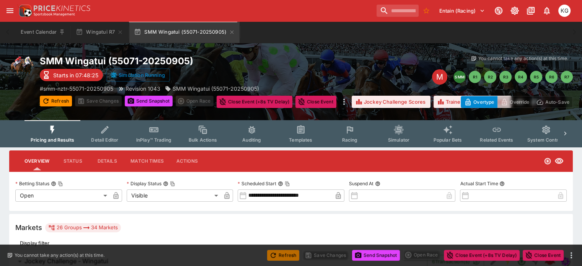
type input "*****"
type input "******"
type input "*****"
type input "*******"
type input "******"
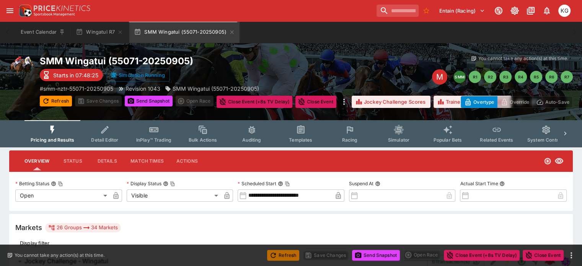
type input "*****"
click at [381, 256] on button "Send Snapshot" at bounding box center [376, 255] width 48 height 11
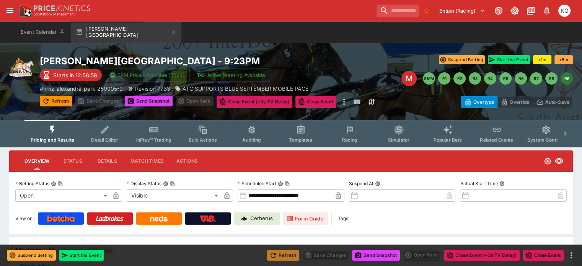
click at [286, 256] on button "Refresh" at bounding box center [283, 255] width 32 height 11
click at [386, 256] on button "Send Snapshot" at bounding box center [376, 255] width 48 height 11
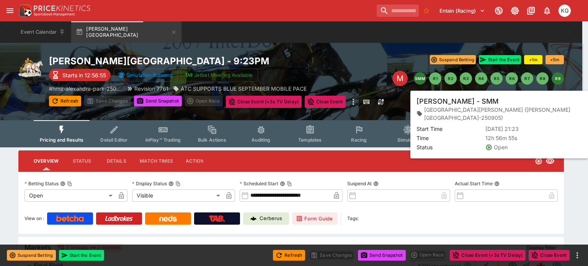
click at [420, 80] on button "SMM" at bounding box center [420, 78] width 12 height 12
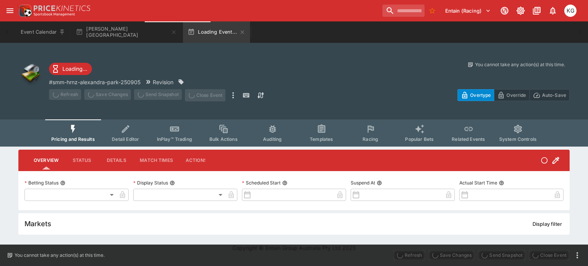
type input "**********"
type input "*******"
type input "**********"
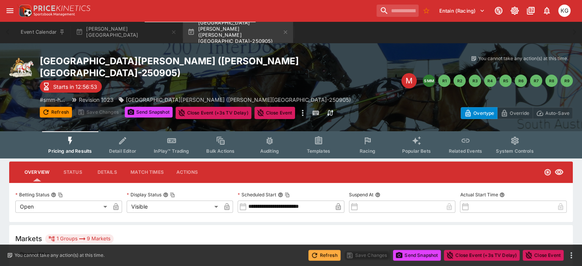
click at [322, 254] on button "Refresh" at bounding box center [324, 255] width 32 height 11
click at [415, 253] on button "Send Snapshot" at bounding box center [417, 255] width 48 height 11
